Goal: Transaction & Acquisition: Purchase product/service

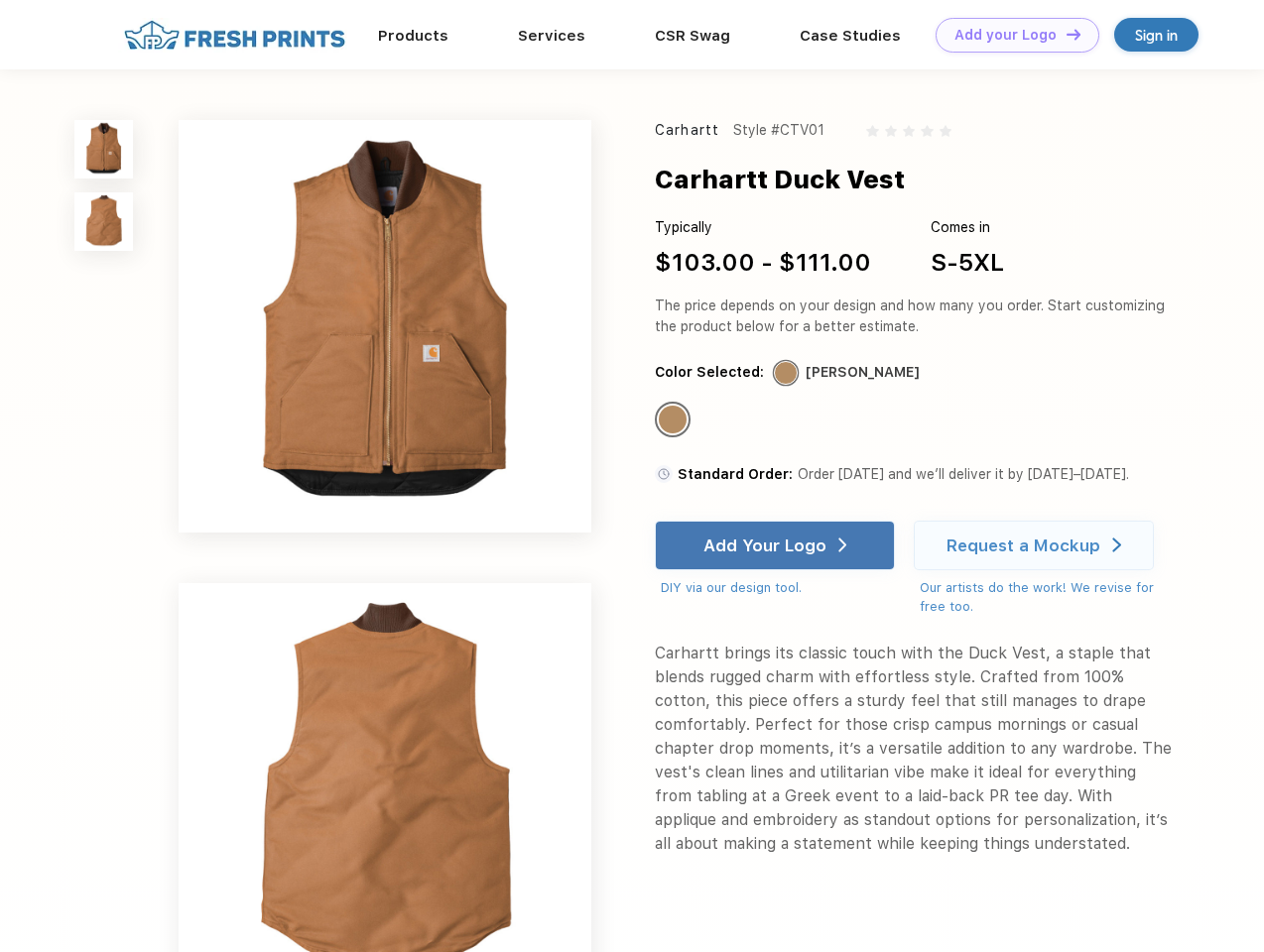
click at [1010, 35] on link "Add your Logo Design Tool" at bounding box center [1017, 35] width 164 height 35
click at [0, 0] on div "Design Tool" at bounding box center [0, 0] width 0 height 0
click at [1064, 34] on link "Add your Logo Design Tool" at bounding box center [1017, 35] width 164 height 35
click at [104, 149] on img at bounding box center [103, 149] width 59 height 59
click at [104, 222] on img at bounding box center [103, 221] width 59 height 59
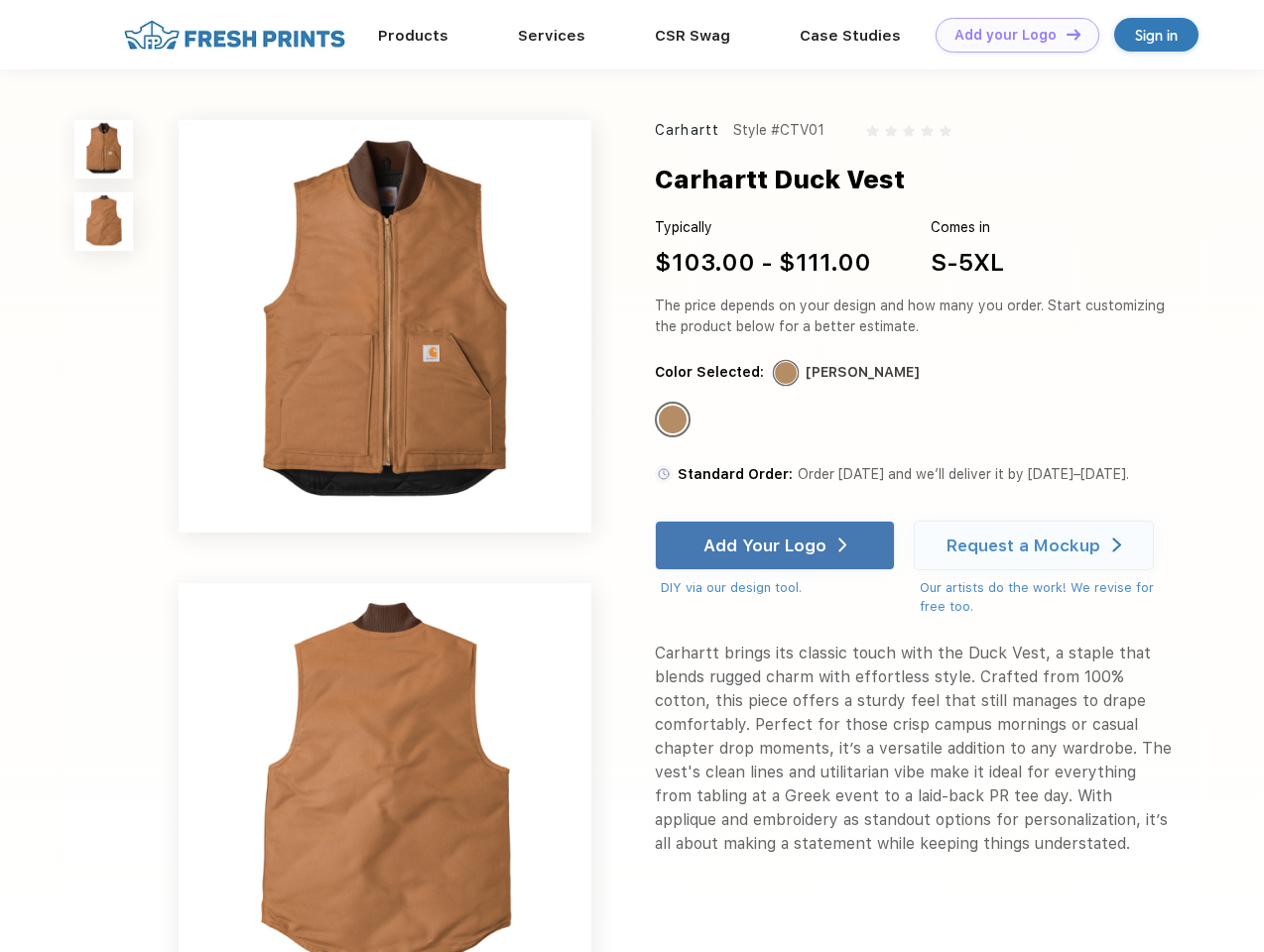
click at [674, 421] on div "Standard Color" at bounding box center [673, 420] width 28 height 28
click at [777, 546] on div "Add Your Logo" at bounding box center [764, 546] width 123 height 20
click at [1037, 546] on div "Request a Mockup" at bounding box center [1023, 546] width 154 height 20
